Goal: Transaction & Acquisition: Obtain resource

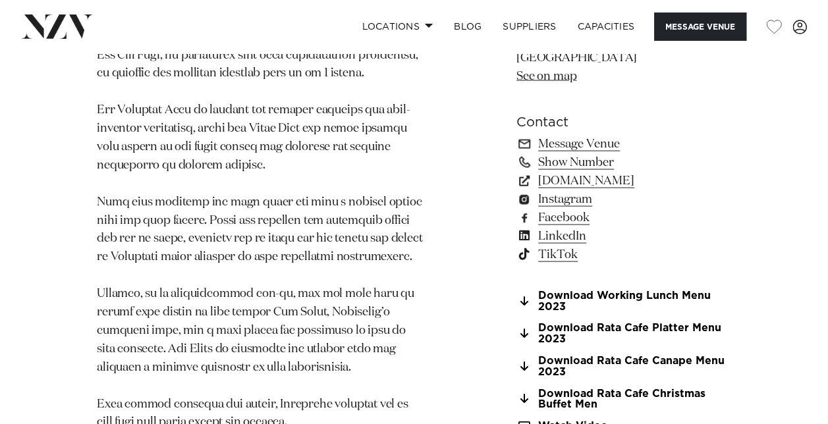
scroll to position [1262, 0]
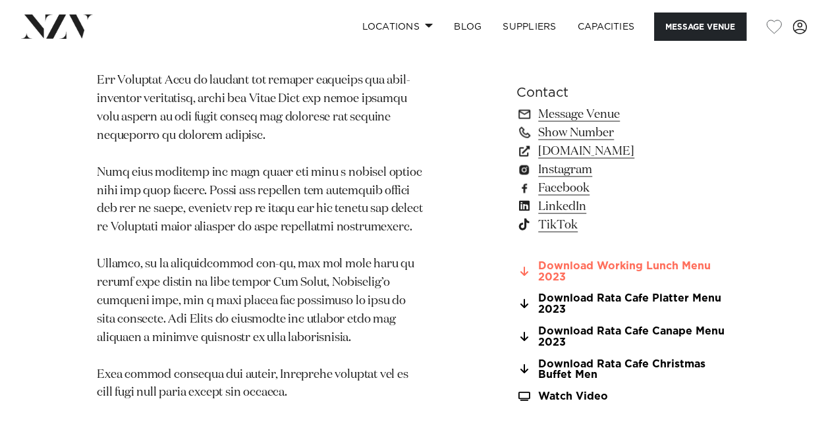
click at [674, 261] on link "Download Working Lunch Menu 2023" at bounding box center [623, 272] width 215 height 22
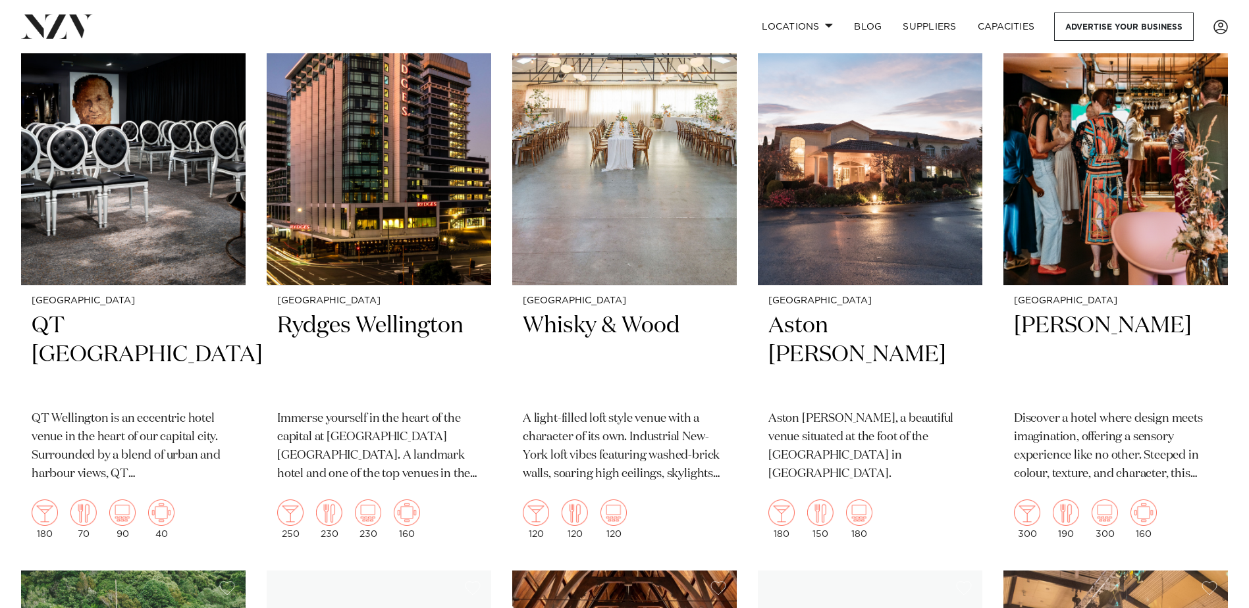
scroll to position [369, 0]
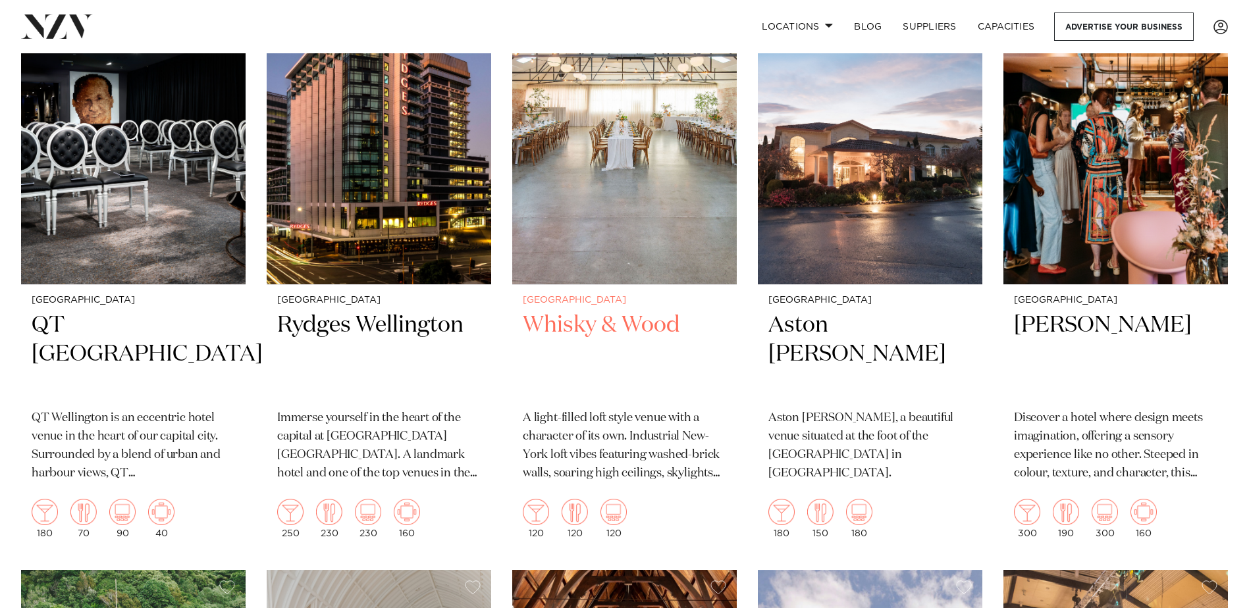
drag, startPoint x: 0, startPoint y: 0, endPoint x: 622, endPoint y: 255, distance: 672.3
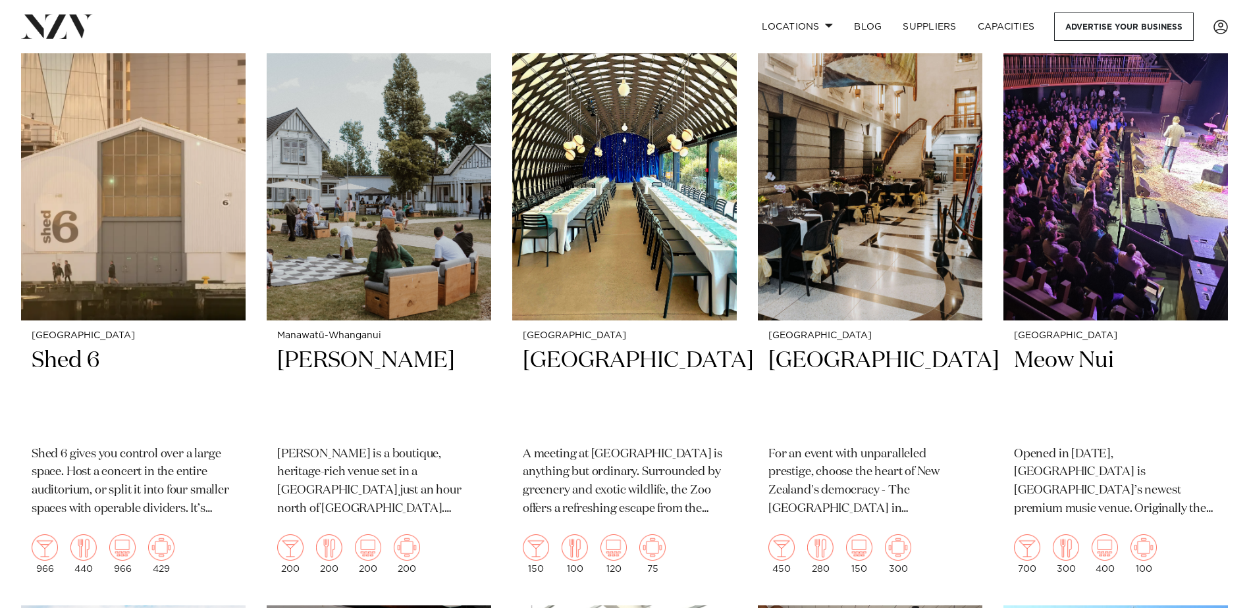
scroll to position [1506, 0]
click at [137, 190] on img at bounding box center [133, 170] width 225 height 301
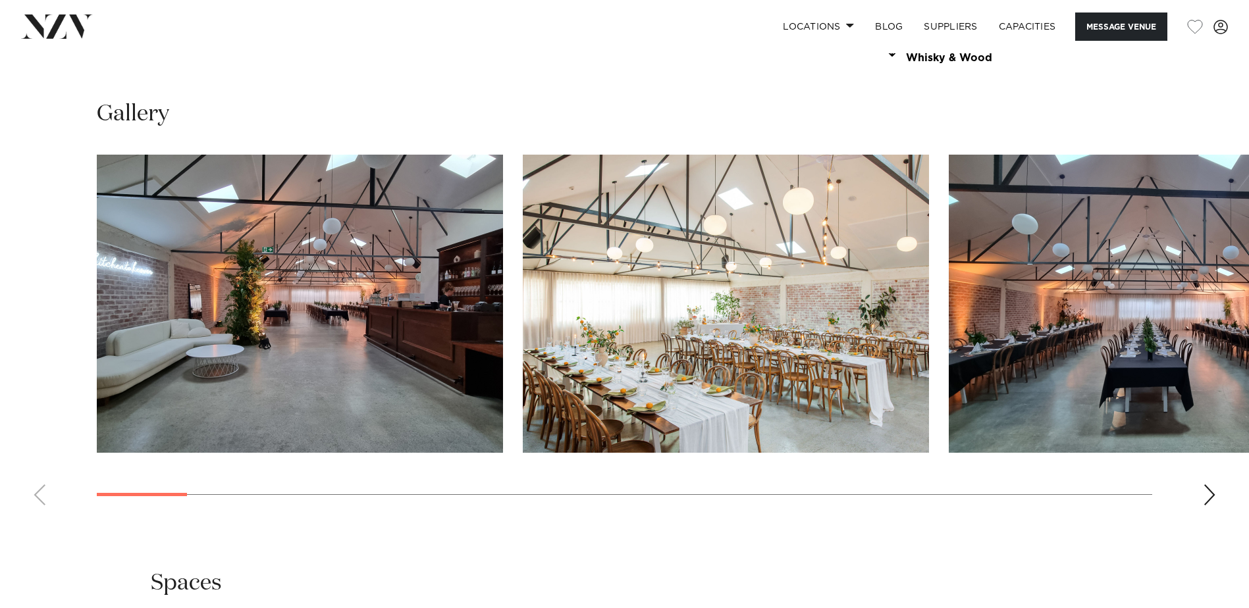
scroll to position [1446, 0]
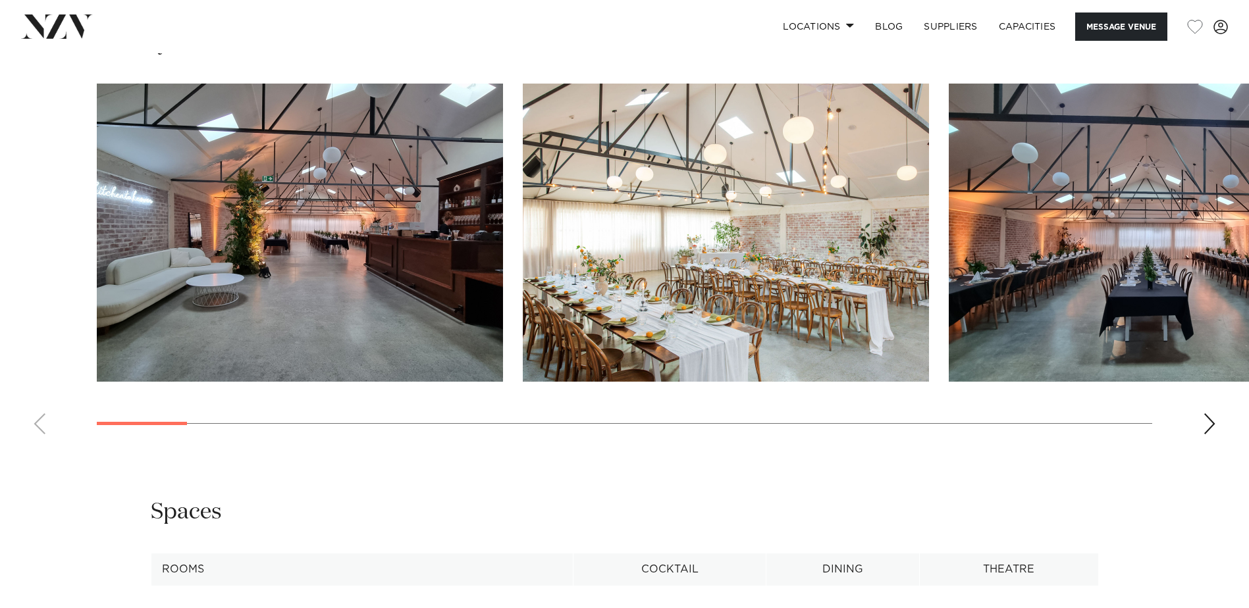
click at [1208, 422] on div "Next slide" at bounding box center [1209, 423] width 13 height 21
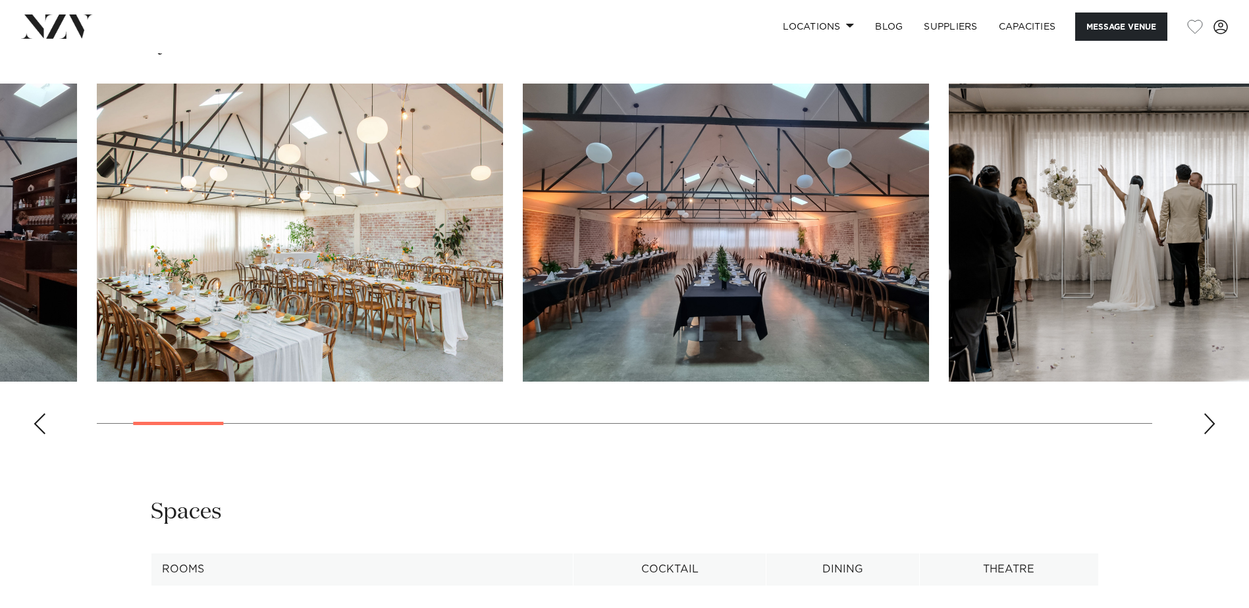
click at [1208, 422] on div "Next slide" at bounding box center [1209, 423] width 13 height 21
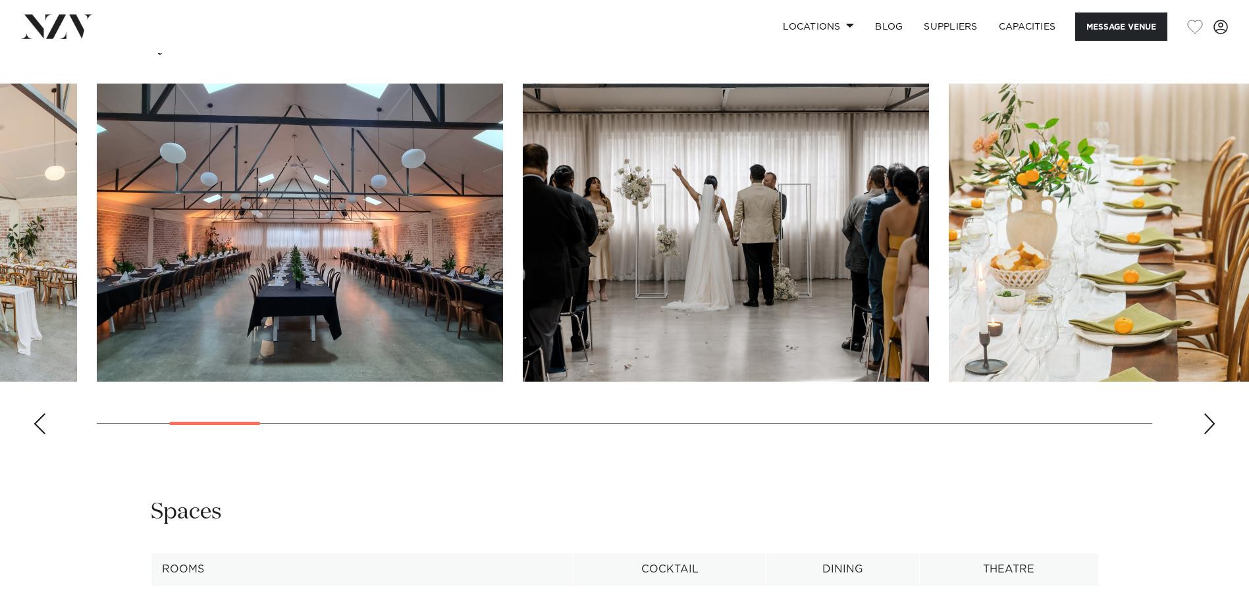
click at [1208, 422] on div "Next slide" at bounding box center [1209, 423] width 13 height 21
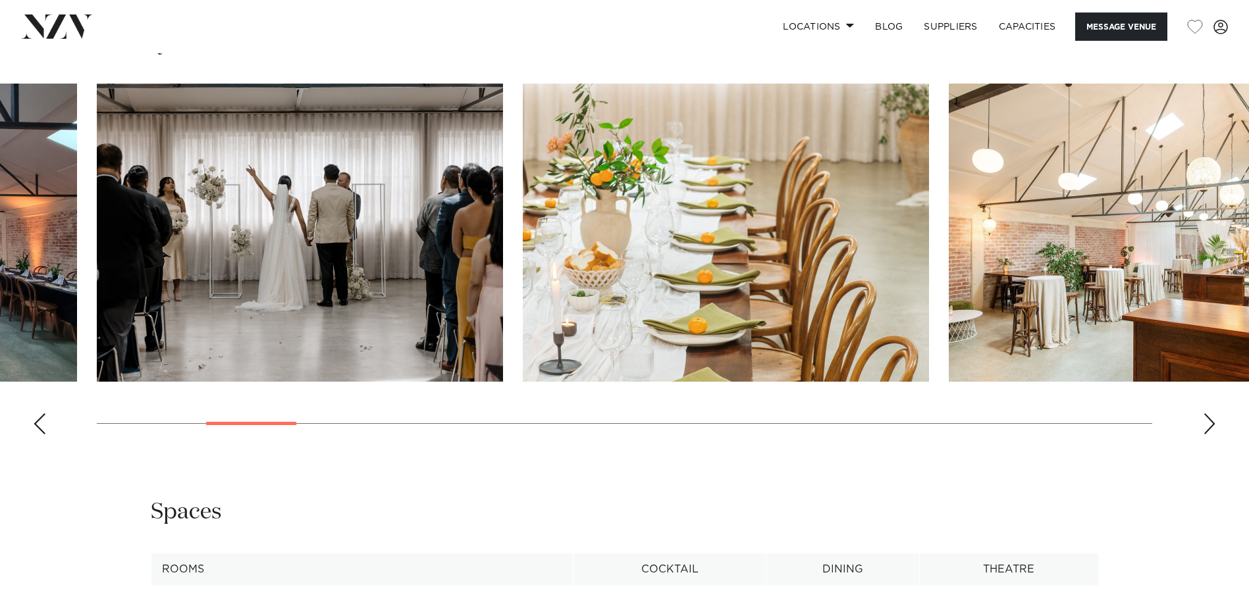
click at [1208, 422] on div "Next slide" at bounding box center [1209, 423] width 13 height 21
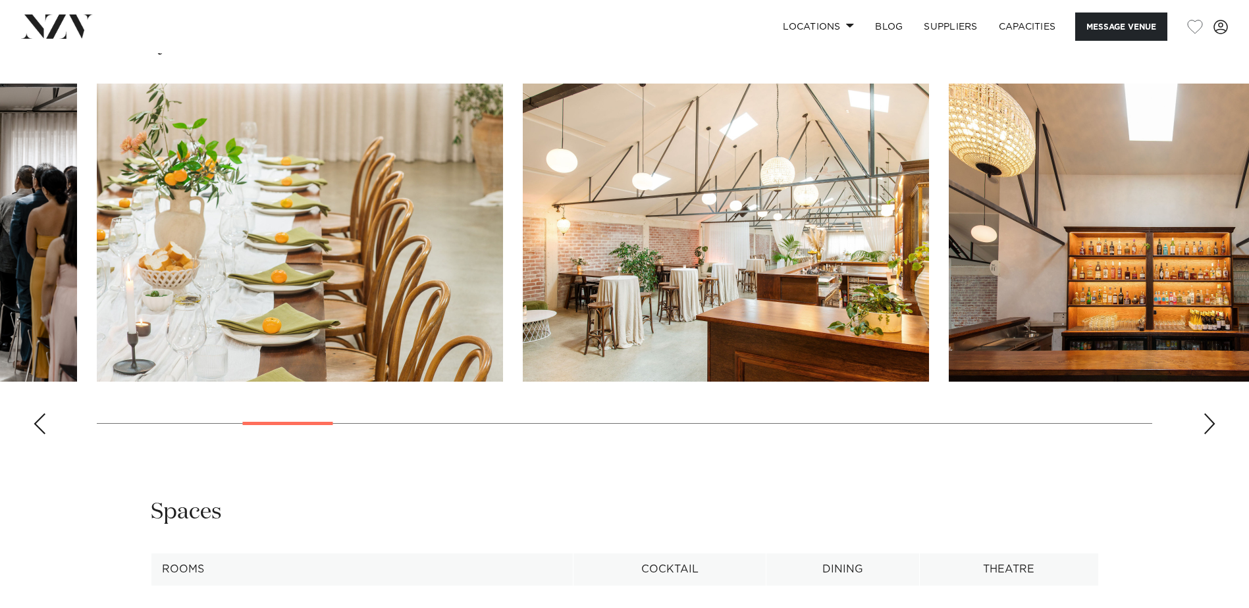
click at [1208, 422] on div "Next slide" at bounding box center [1209, 423] width 13 height 21
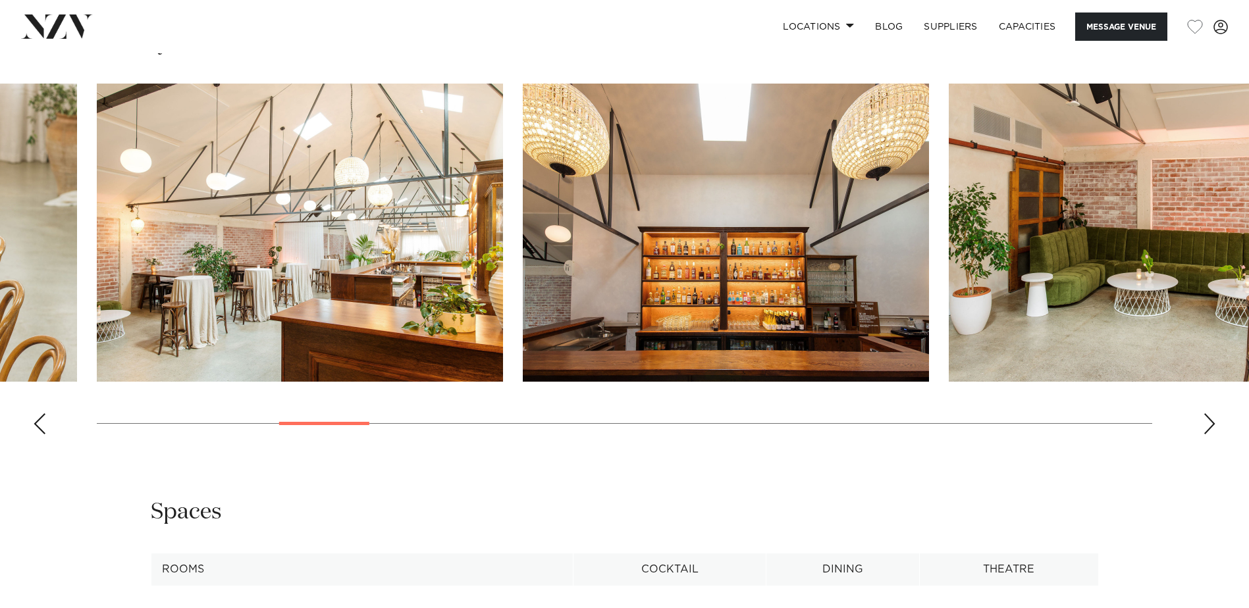
click at [1208, 422] on div "Next slide" at bounding box center [1209, 423] width 13 height 21
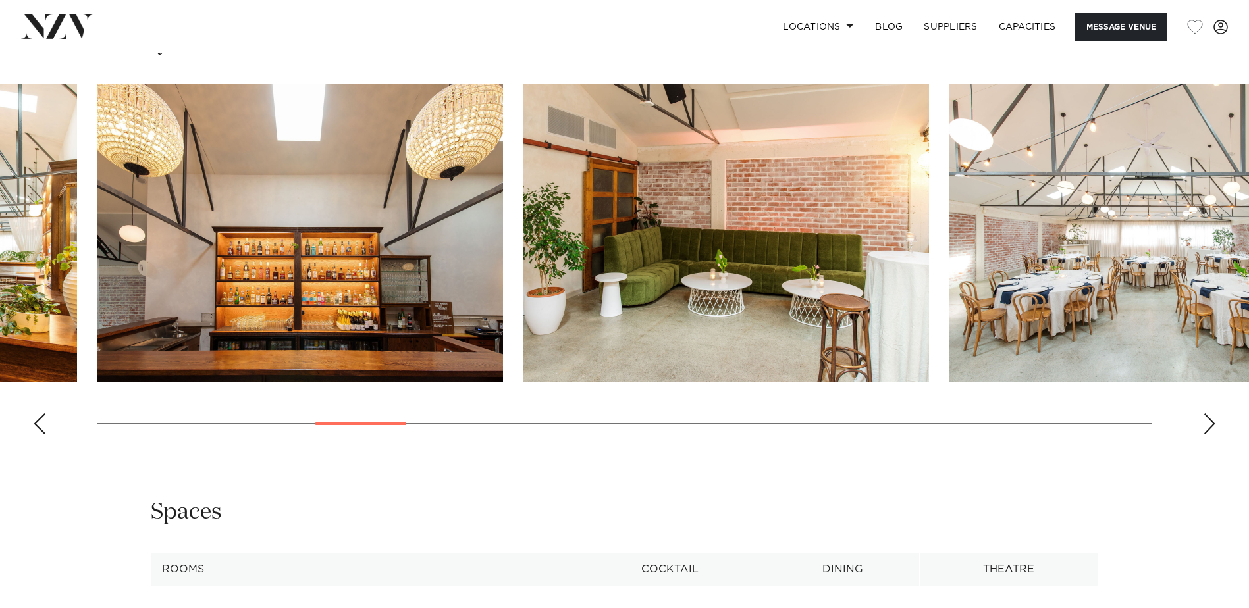
click at [1208, 422] on div "Next slide" at bounding box center [1209, 423] width 13 height 21
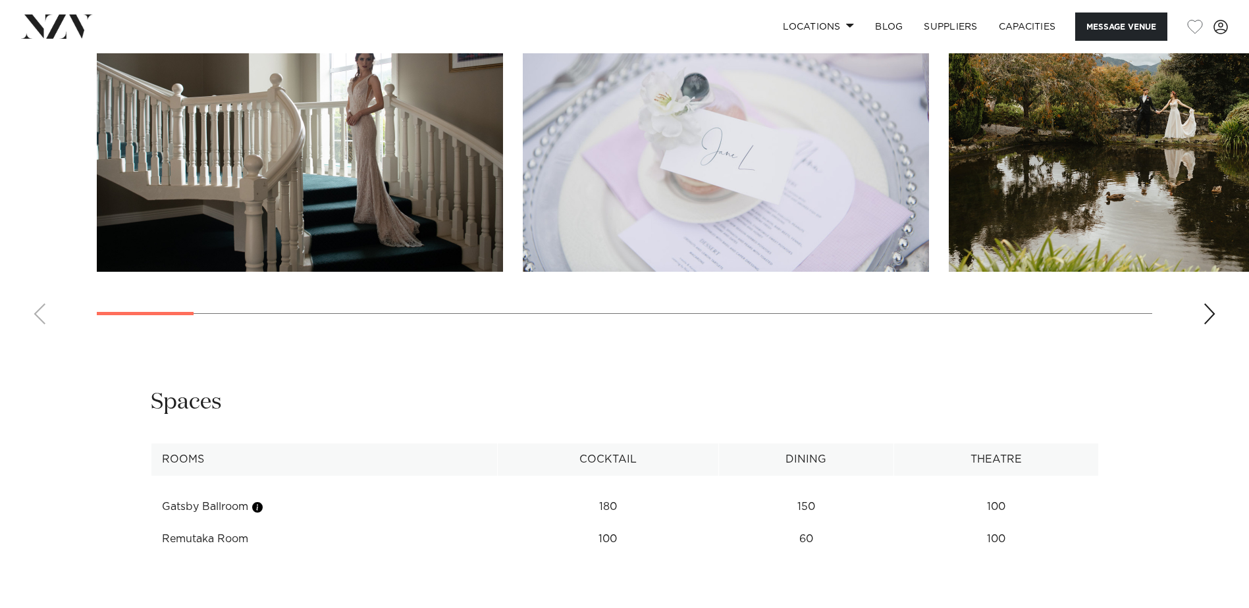
scroll to position [1462, 0]
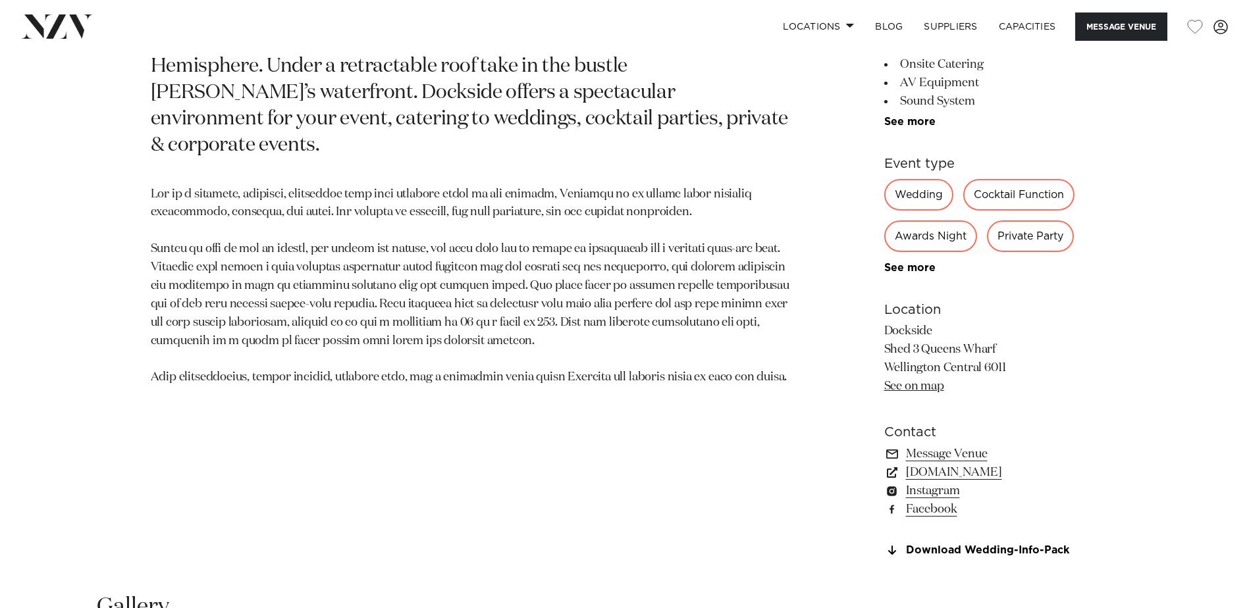
scroll to position [768, 0]
click at [1028, 549] on link "Download Wedding-Info-Pack" at bounding box center [991, 552] width 215 height 12
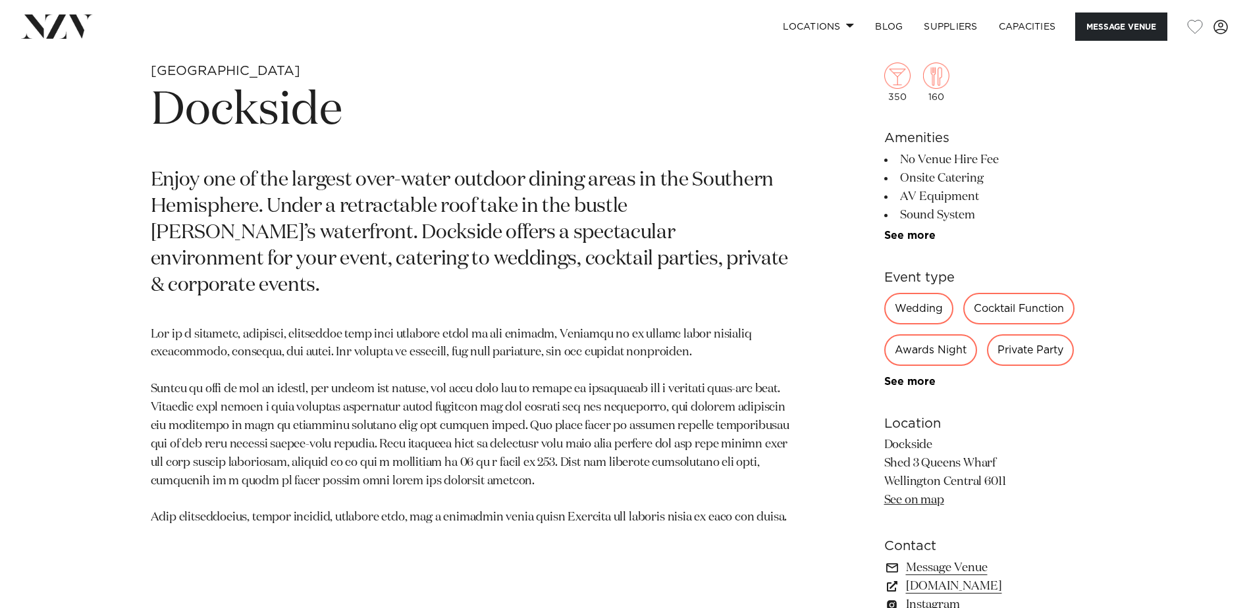
scroll to position [629, 0]
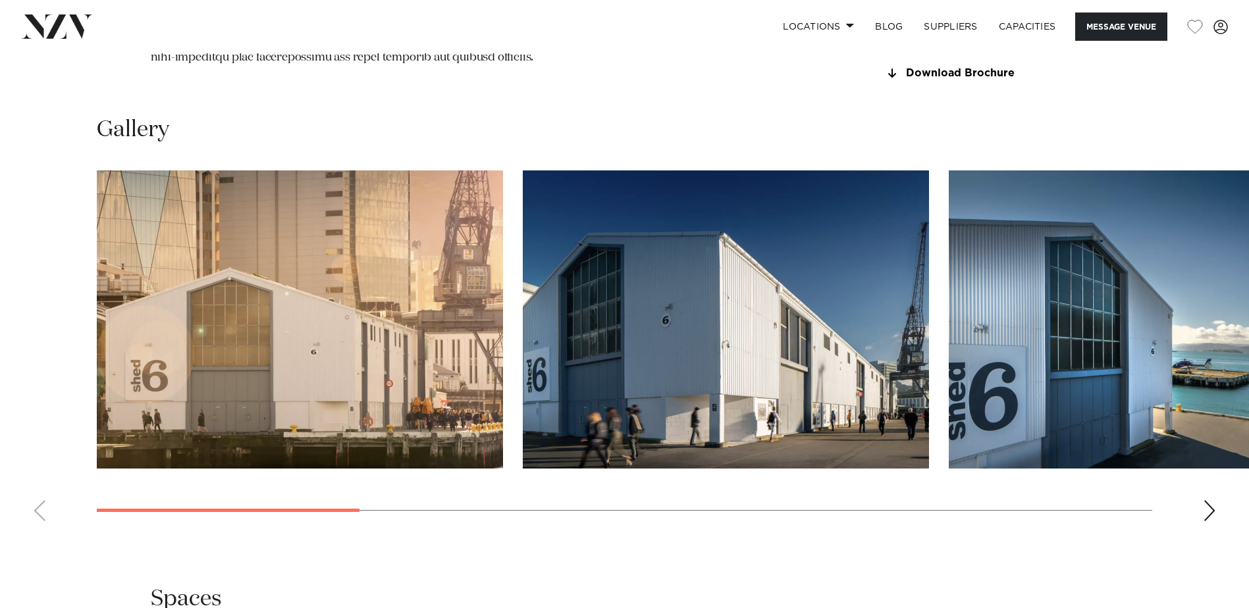
scroll to position [1339, 0]
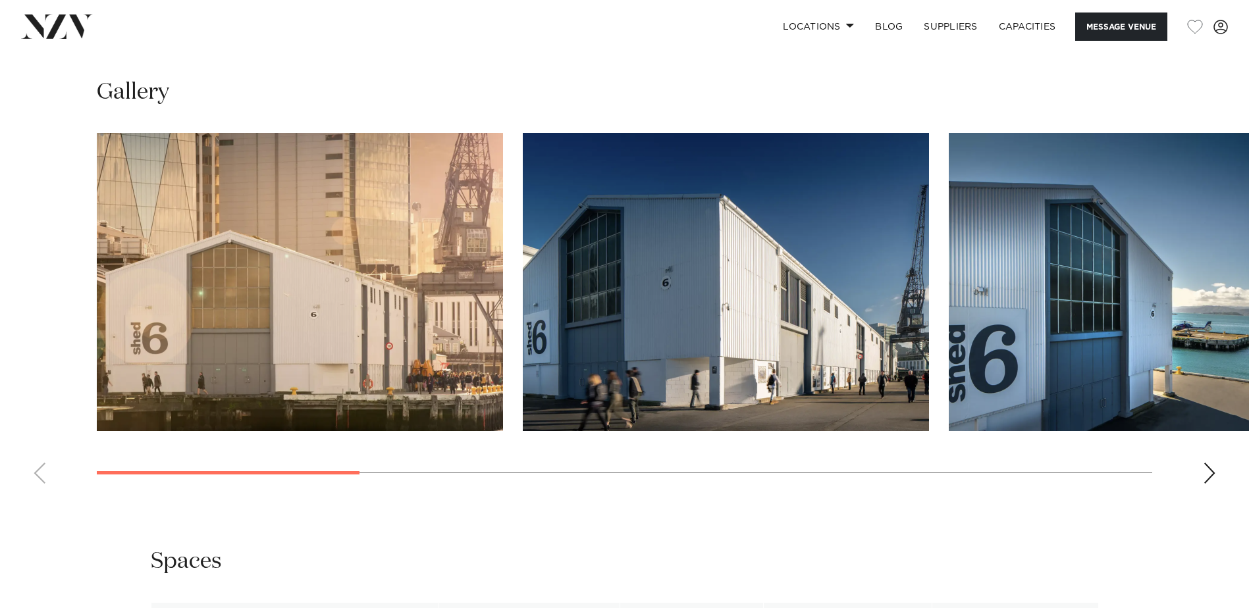
click at [1203, 484] on div "Next slide" at bounding box center [1209, 473] width 13 height 21
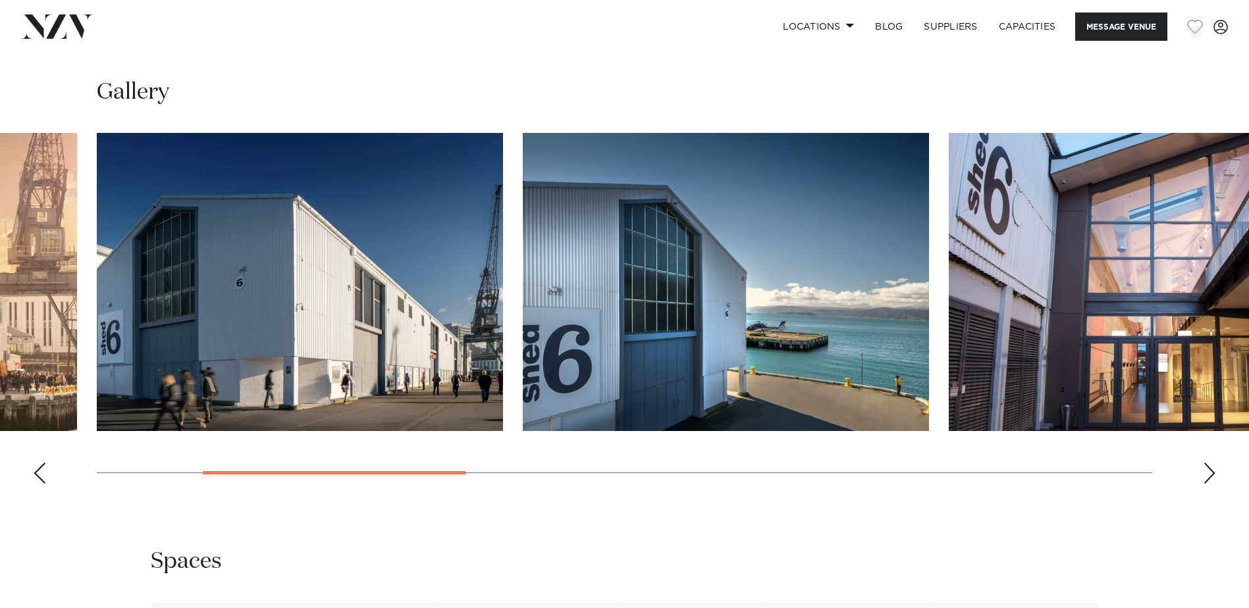
click at [1203, 484] on div "Next slide" at bounding box center [1209, 473] width 13 height 21
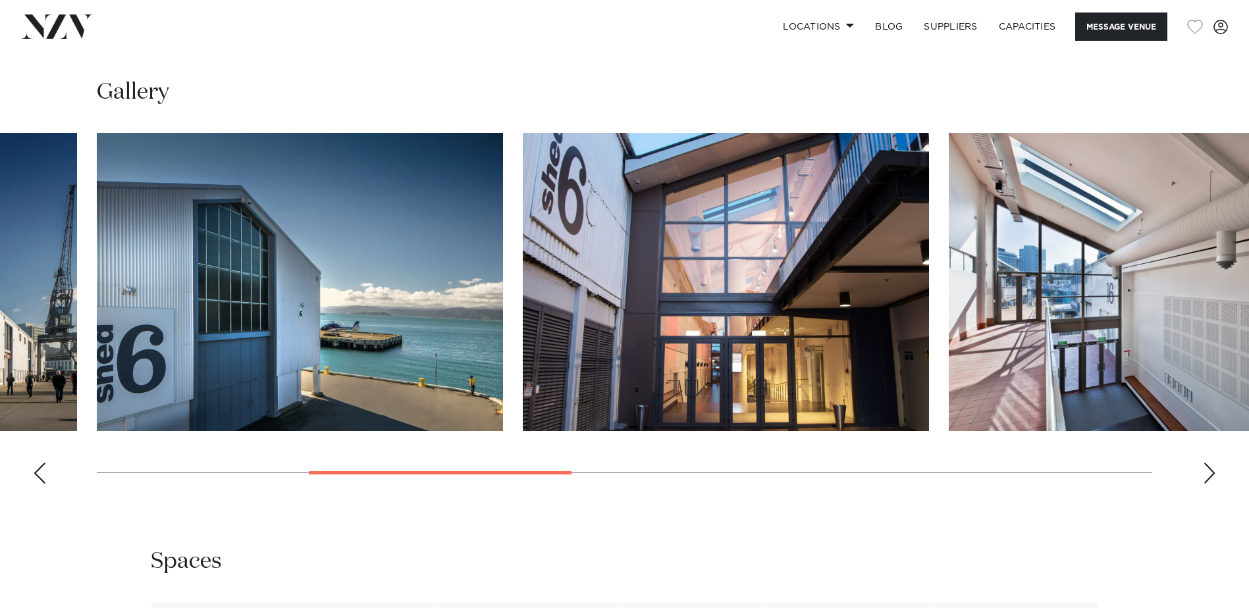
click at [1203, 484] on div "Next slide" at bounding box center [1209, 473] width 13 height 21
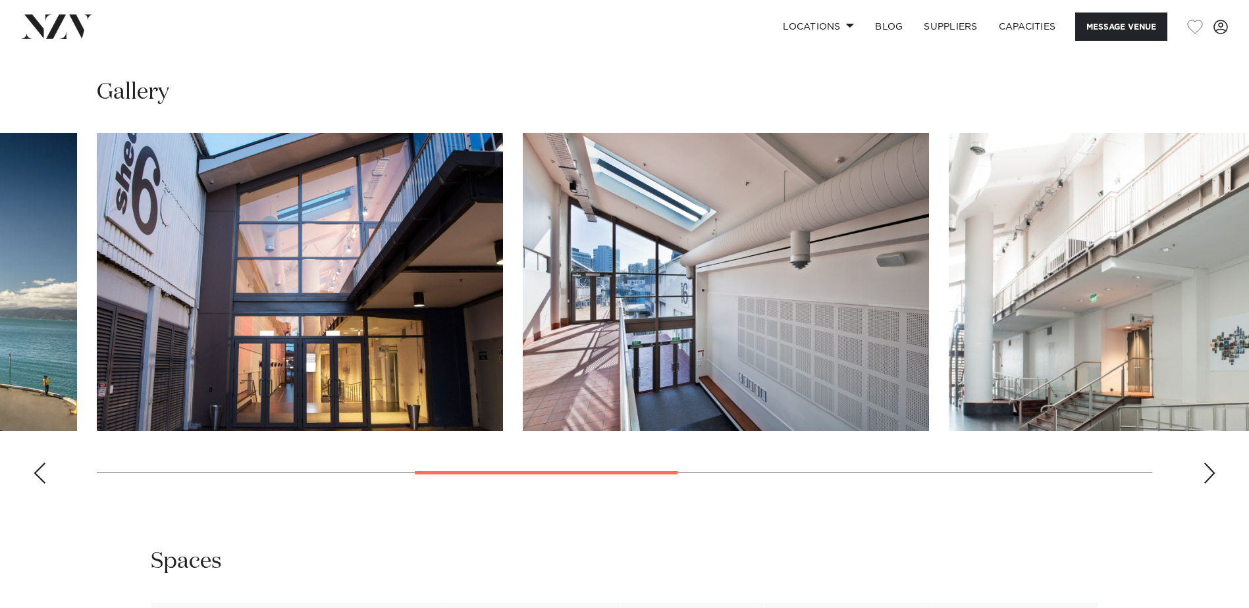
click at [1203, 484] on div "Next slide" at bounding box center [1209, 473] width 13 height 21
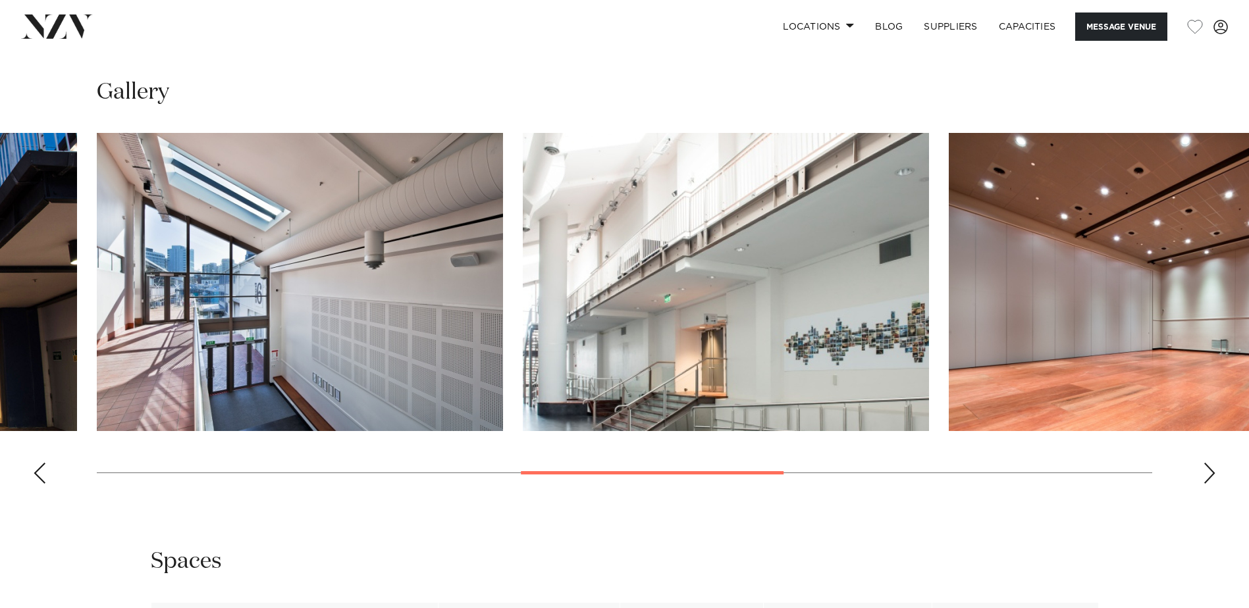
click at [1203, 484] on div "Next slide" at bounding box center [1209, 473] width 13 height 21
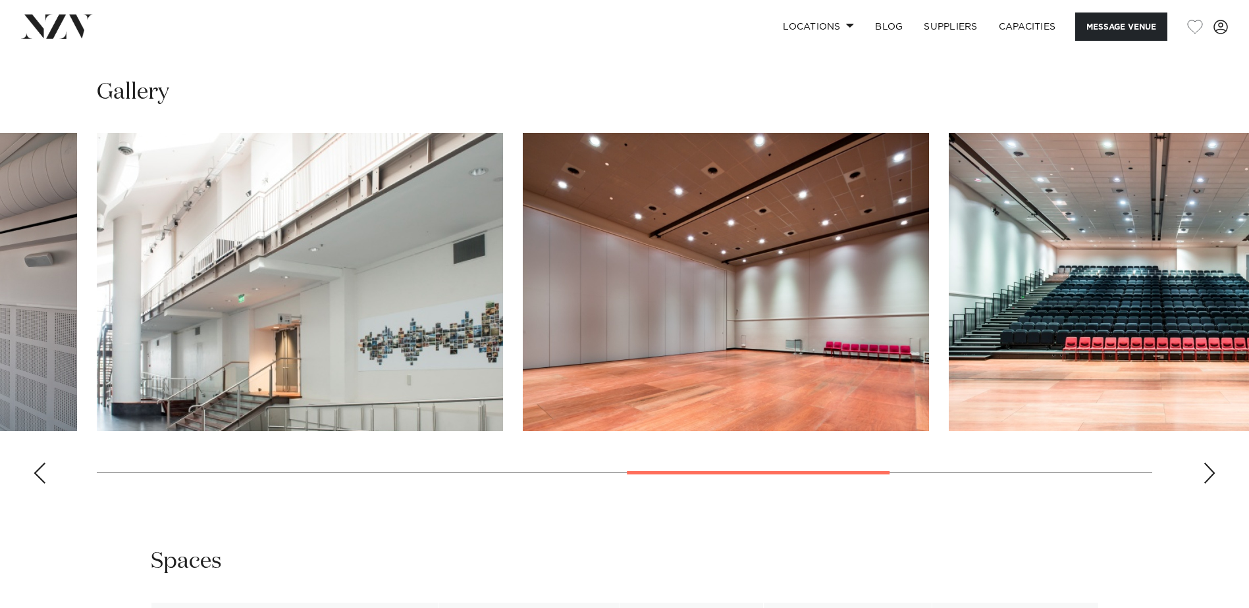
click at [1203, 484] on div "Next slide" at bounding box center [1209, 473] width 13 height 21
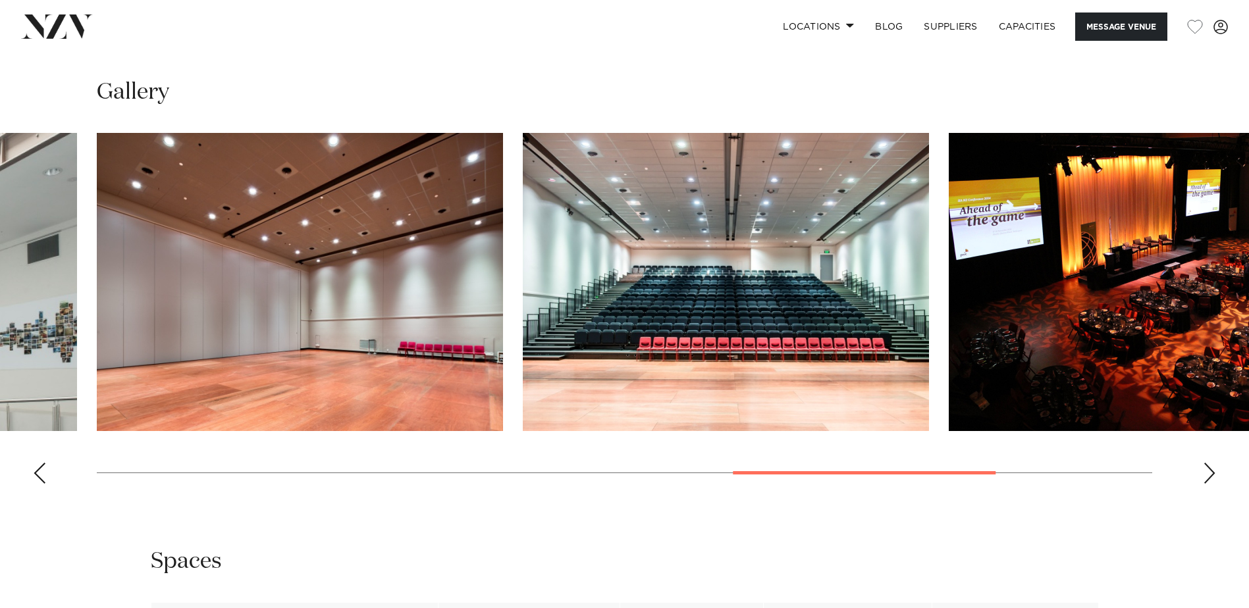
click at [1203, 484] on div "Next slide" at bounding box center [1209, 473] width 13 height 21
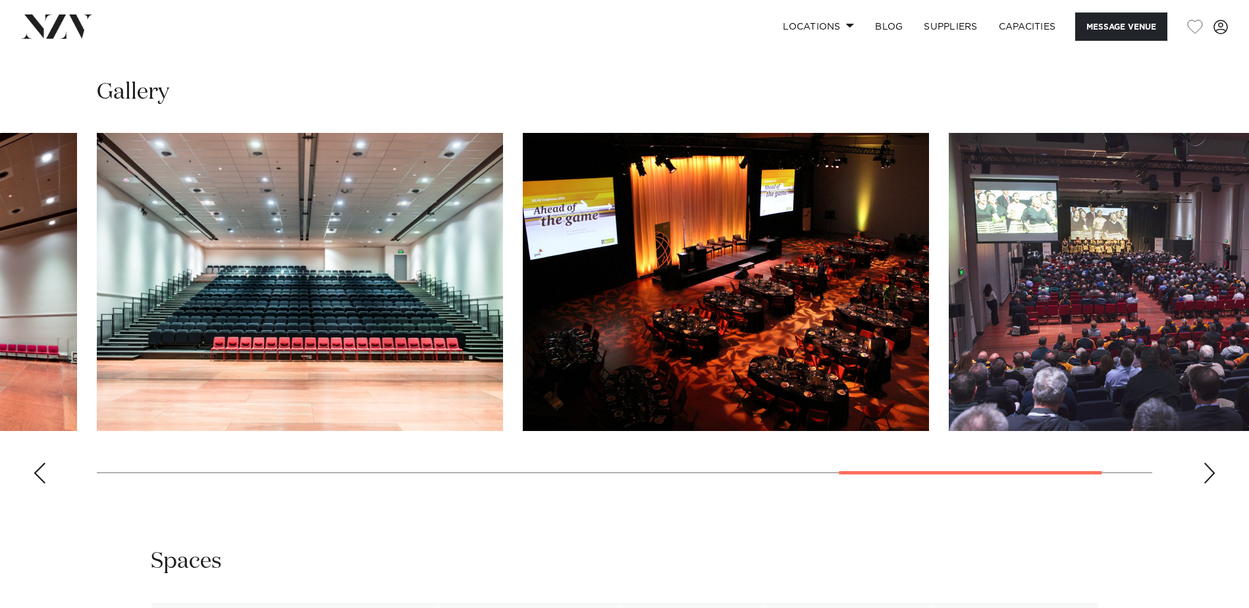
click at [1203, 484] on div "Next slide" at bounding box center [1209, 473] width 13 height 21
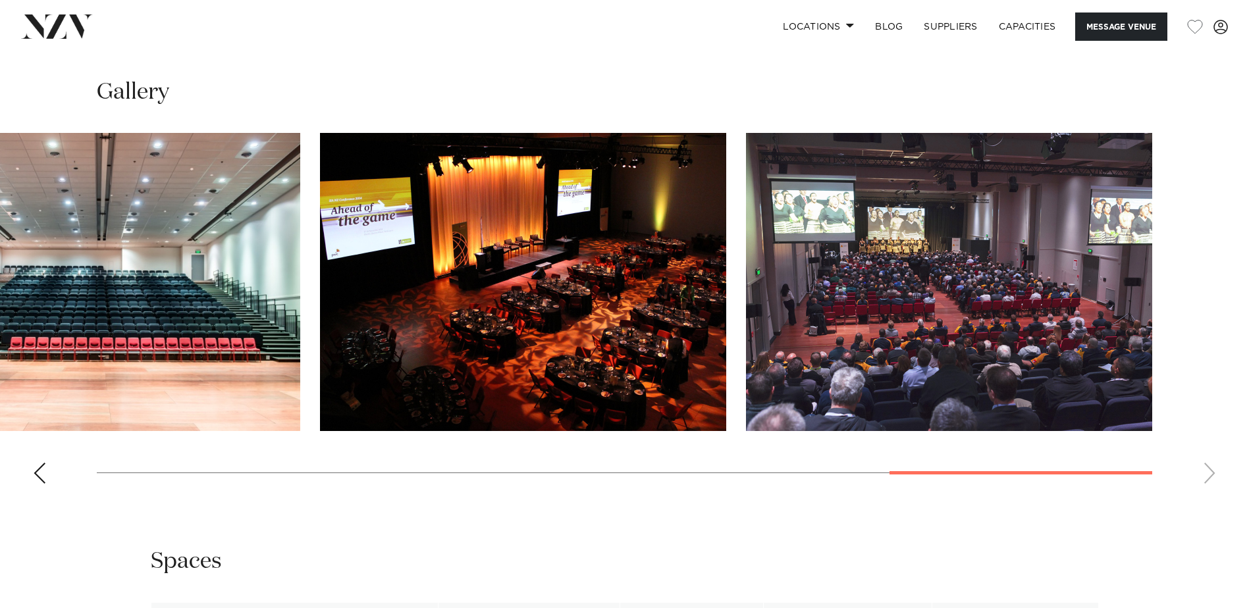
click at [1203, 487] on swiper-container at bounding box center [624, 313] width 1249 height 361
click at [39, 477] on div "Previous slide" at bounding box center [39, 473] width 13 height 21
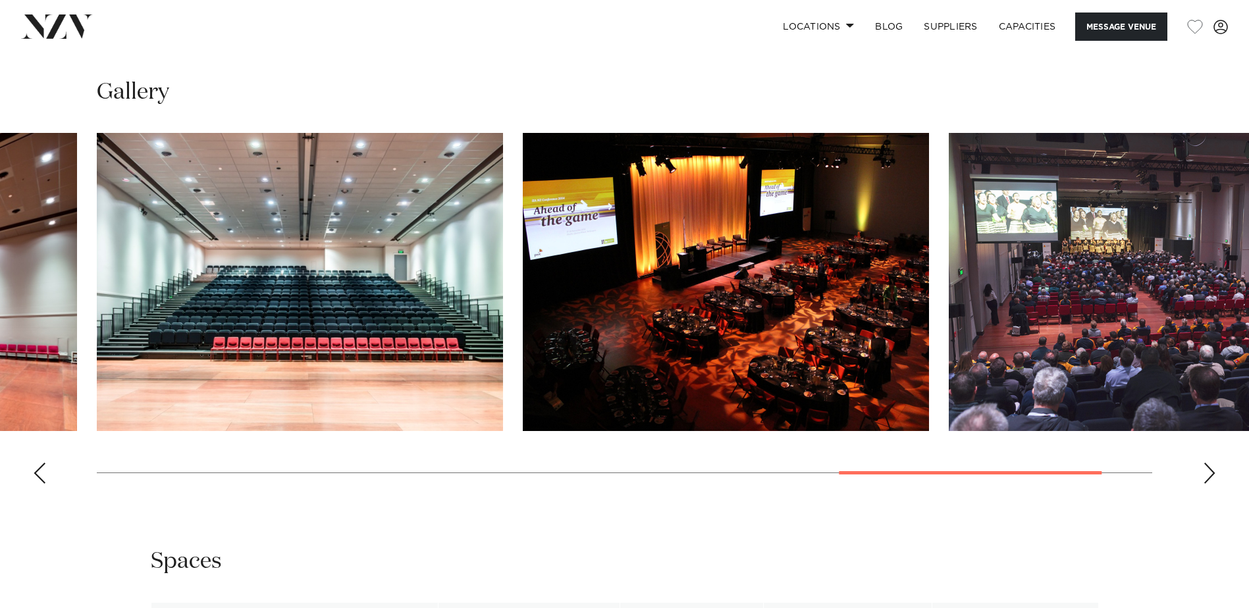
click at [39, 477] on div "Previous slide" at bounding box center [39, 473] width 13 height 21
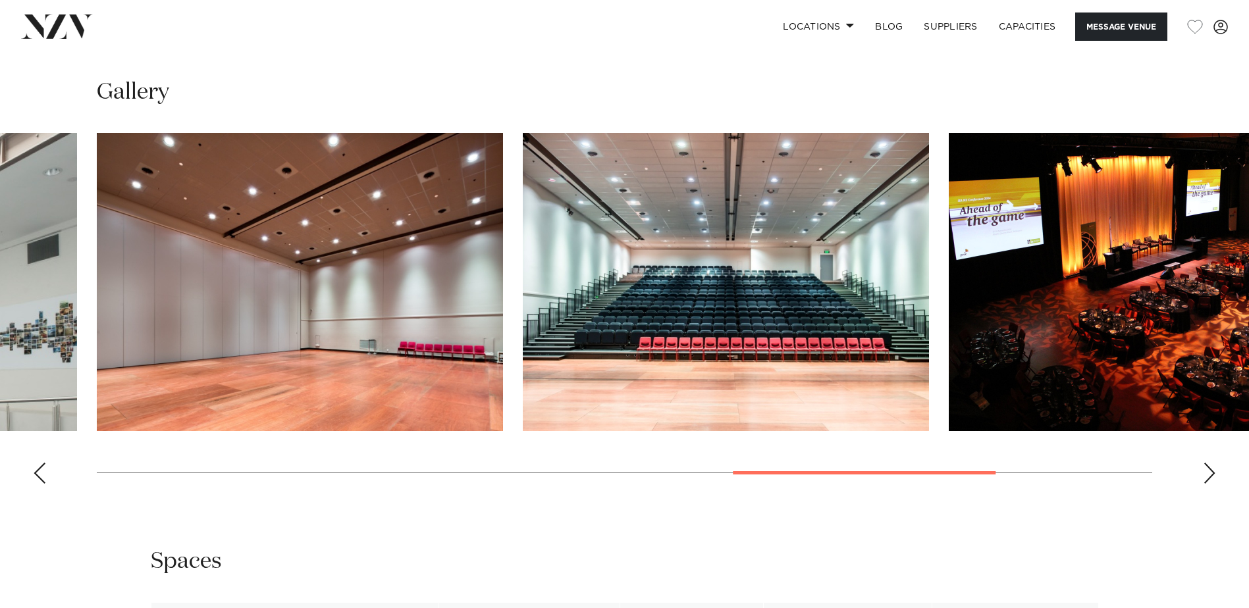
click at [39, 477] on div "Previous slide" at bounding box center [39, 473] width 13 height 21
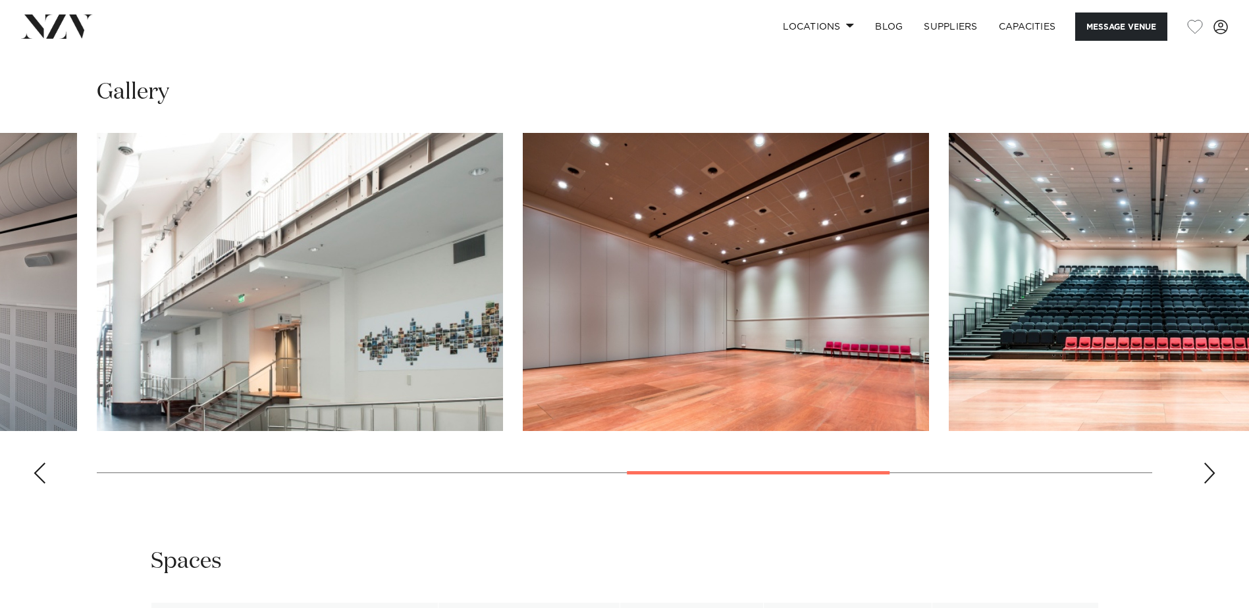
click at [39, 477] on div "Previous slide" at bounding box center [39, 473] width 13 height 21
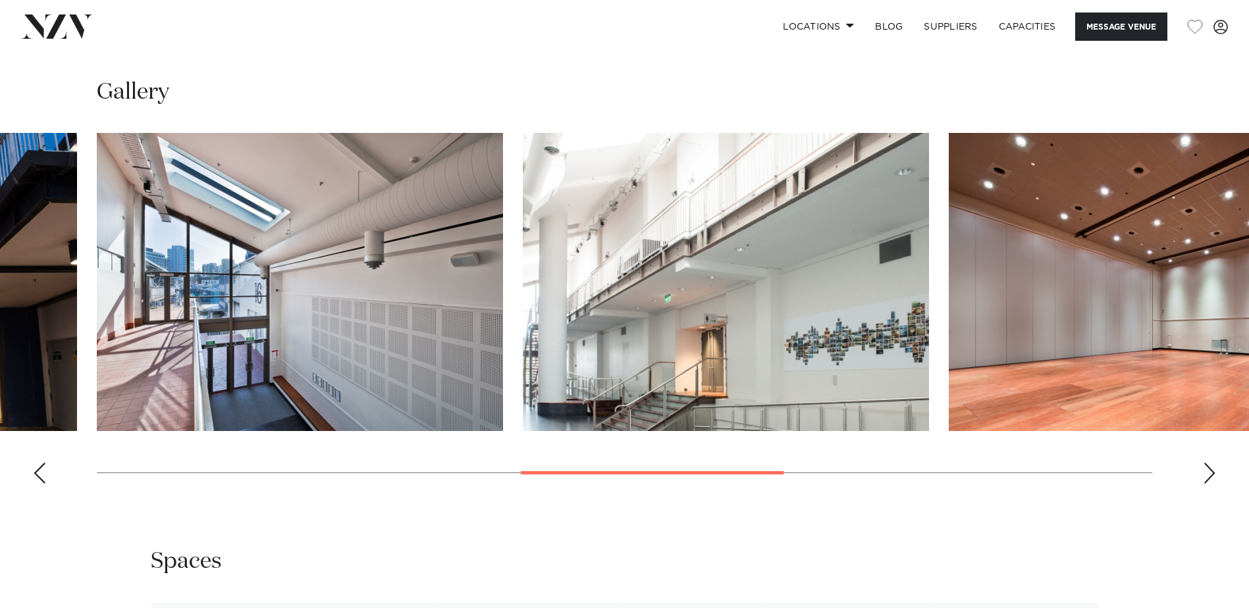
click at [39, 477] on div "Previous slide" at bounding box center [39, 473] width 13 height 21
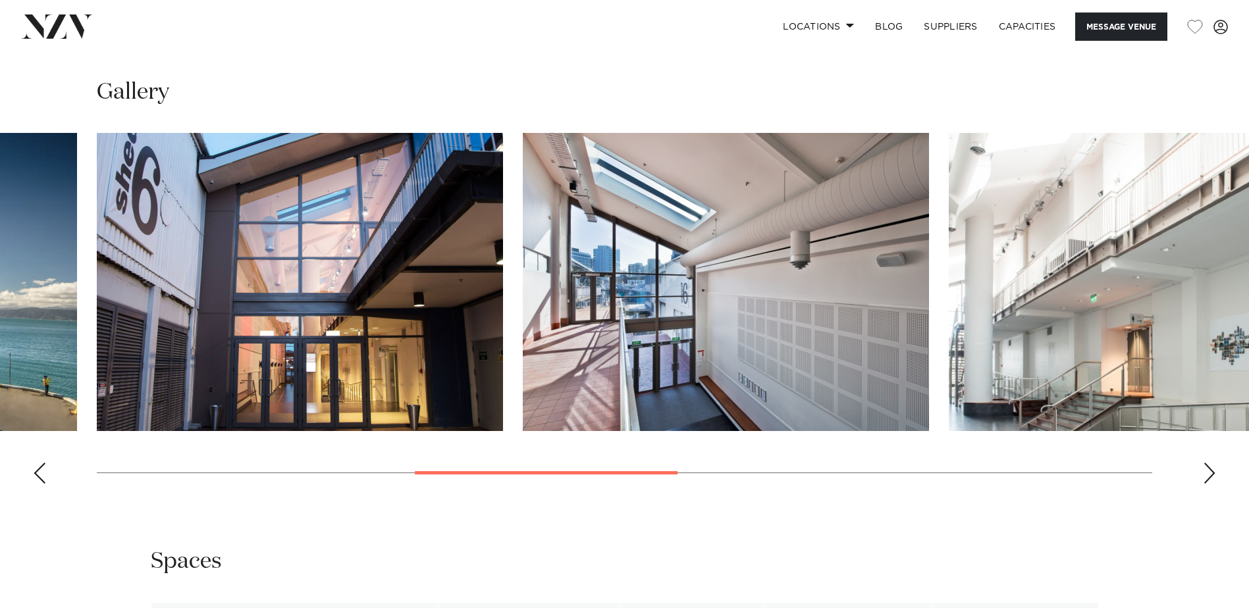
click at [39, 477] on div "Previous slide" at bounding box center [39, 473] width 13 height 21
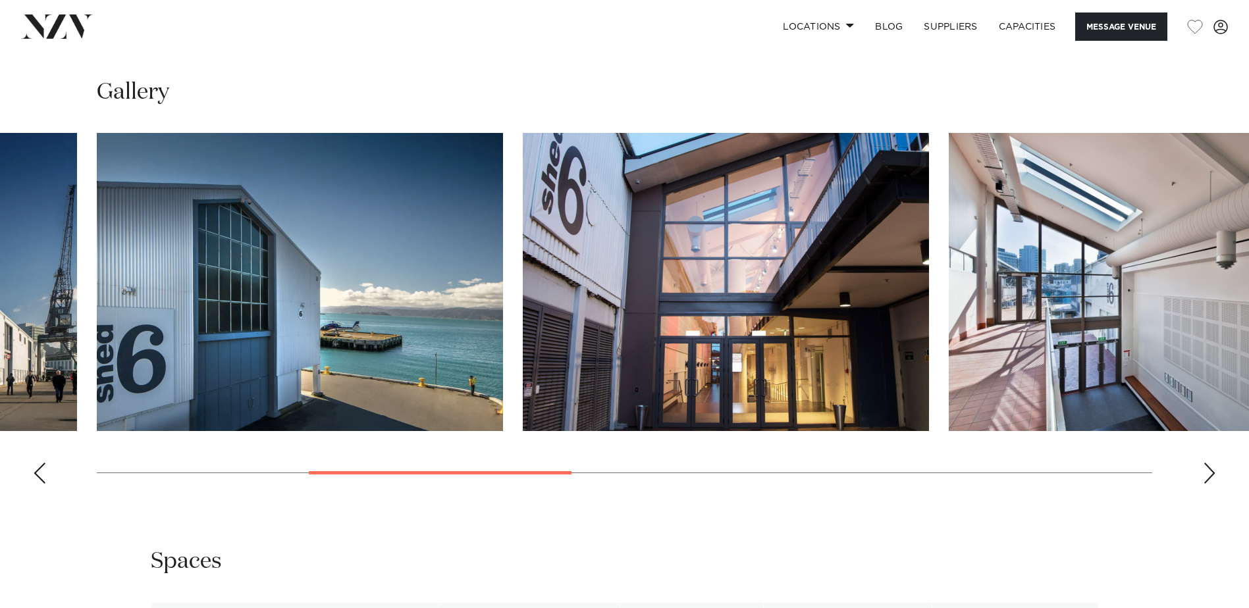
click at [39, 477] on div "Previous slide" at bounding box center [39, 473] width 13 height 21
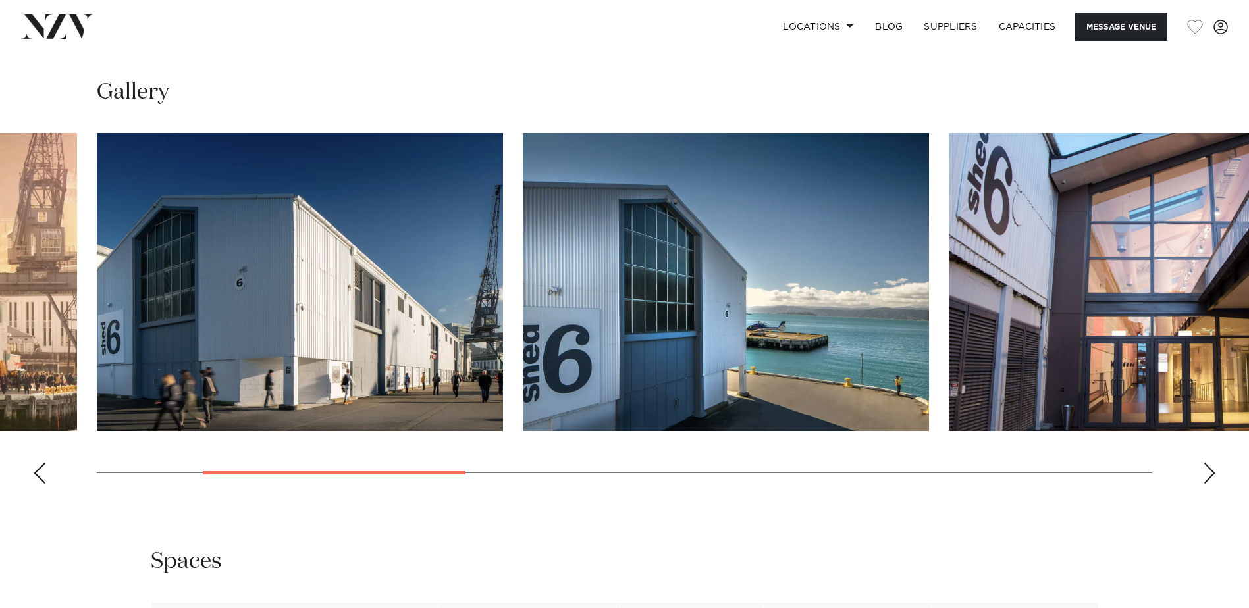
click at [39, 477] on div "Previous slide" at bounding box center [39, 473] width 13 height 21
